Goal: Check status: Check status

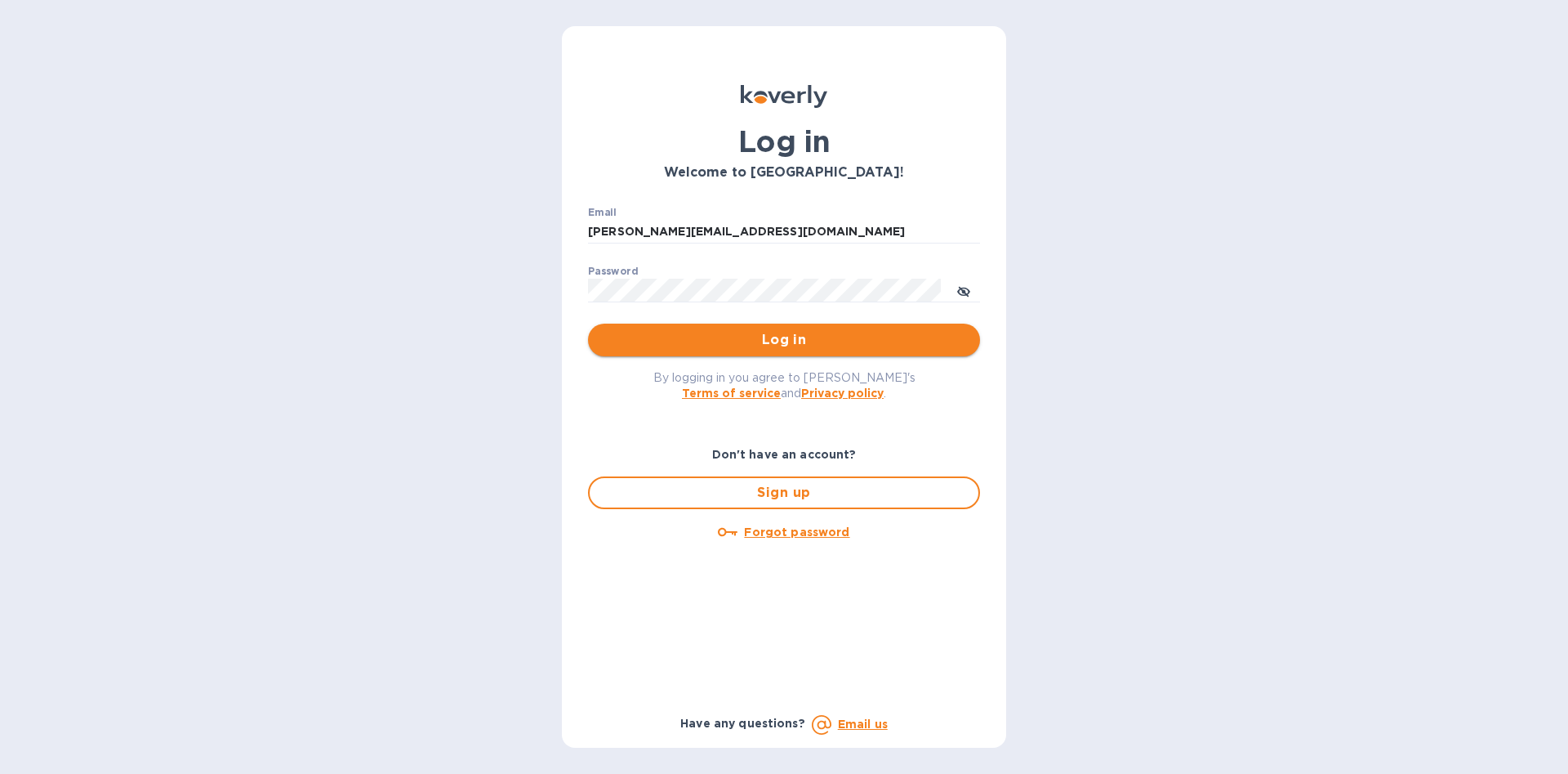
click at [754, 341] on span "Log in" at bounding box center [783, 340] width 366 height 20
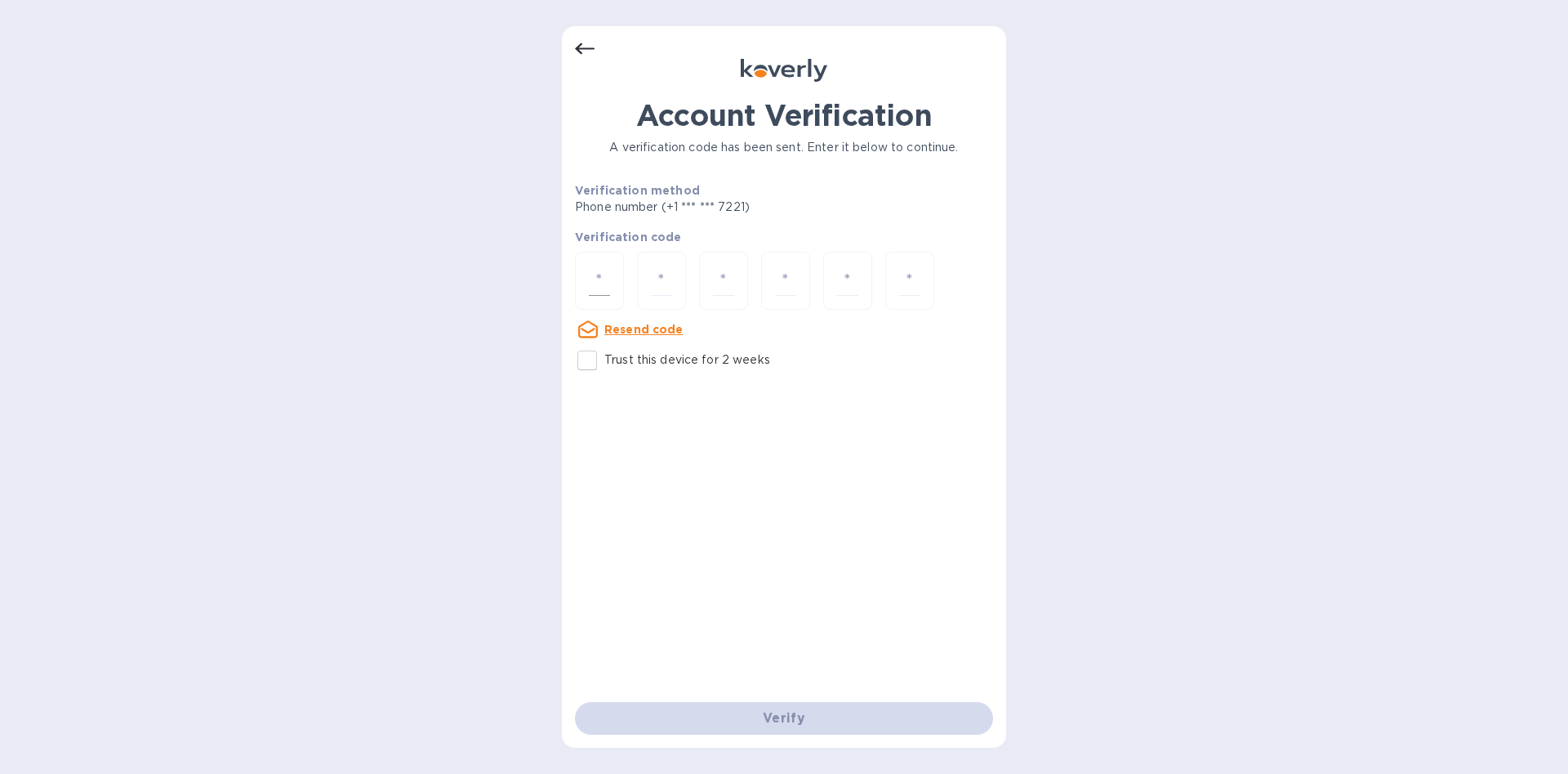
click at [610, 280] on div at bounding box center [599, 281] width 49 height 58
type input "6"
type input "1"
type input "4"
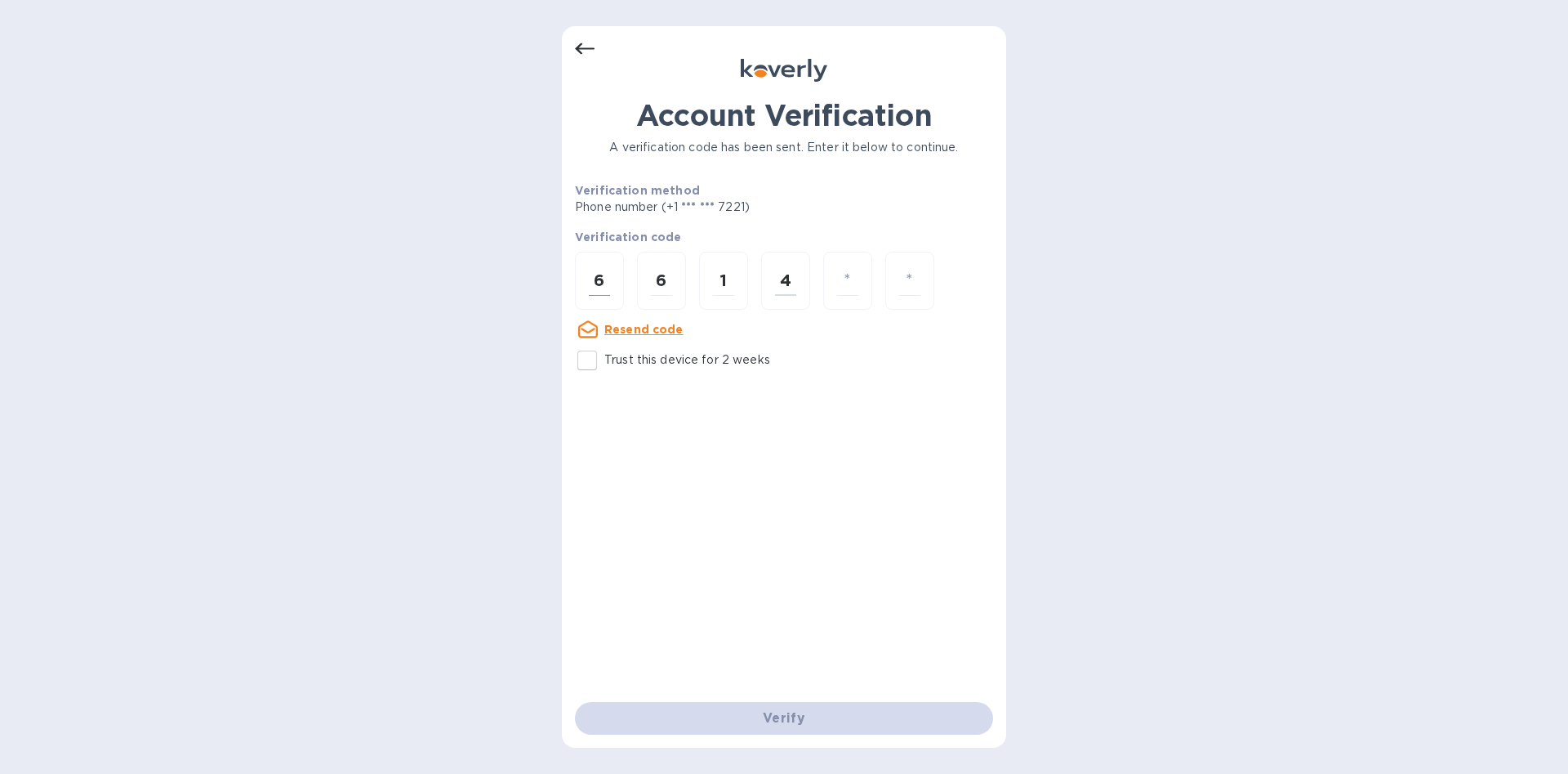
type input "7"
type input "2"
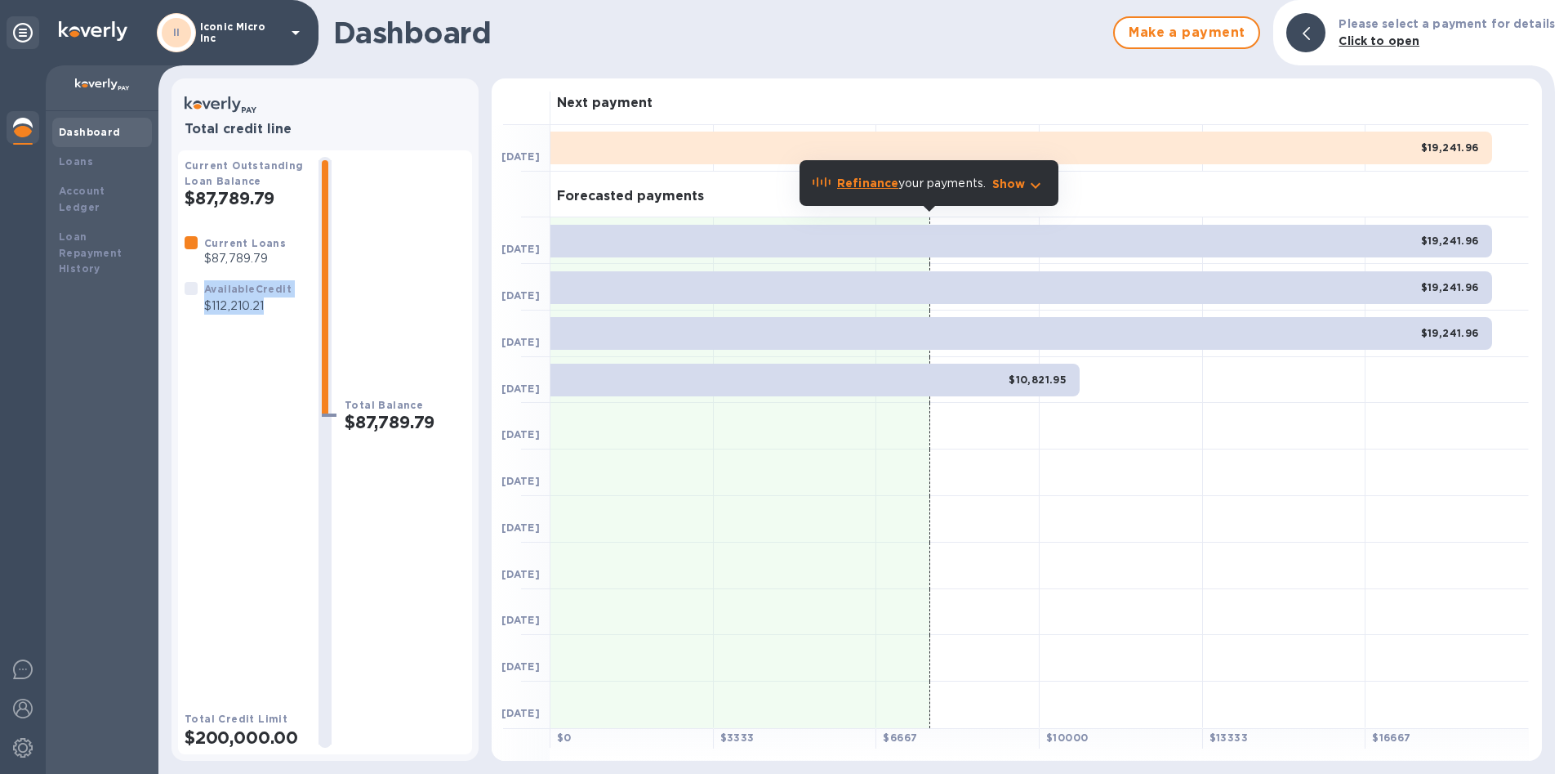
drag, startPoint x: 263, startPoint y: 305, endPoint x: 177, endPoint y: 305, distance: 86.0
click at [177, 305] on div "Total credit line Current Outstanding Loan Balance $87,789.79 Current Loans $87…" at bounding box center [325, 419] width 307 height 682
click at [216, 309] on p "$112,210.21" at bounding box center [247, 306] width 87 height 17
click at [207, 308] on p "$112,210.21" at bounding box center [247, 306] width 87 height 17
drag, startPoint x: 207, startPoint y: 308, endPoint x: 262, endPoint y: 308, distance: 55.0
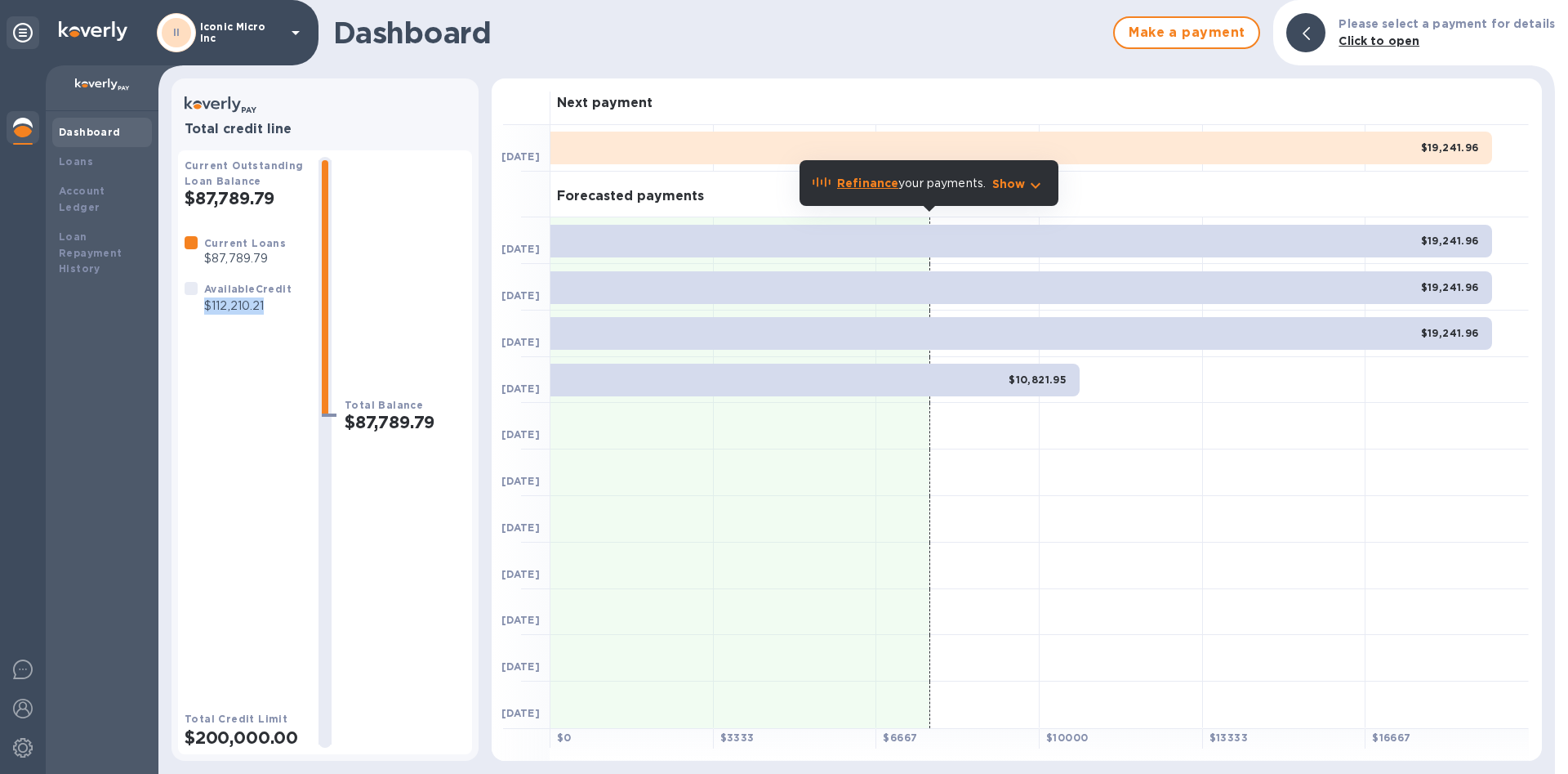
click at [262, 308] on p "$112,210.21" at bounding box center [247, 306] width 87 height 17
click at [263, 308] on p "$112,210.21" at bounding box center [247, 306] width 87 height 17
drag, startPoint x: 263, startPoint y: 308, endPoint x: 215, endPoint y: 312, distance: 48.2
click at [215, 312] on p "$112,210.21" at bounding box center [247, 306] width 87 height 17
